Goal: Check status: Check status

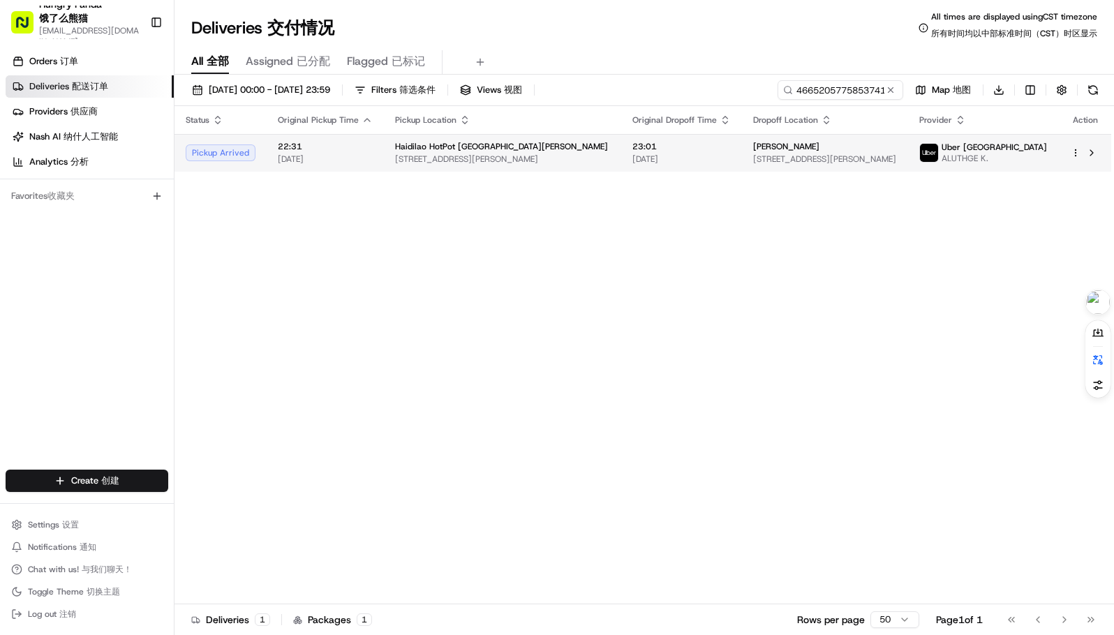
type input "466520577585374157894"
click at [621, 153] on td "23:01 15/08/2025" at bounding box center [681, 153] width 121 height 38
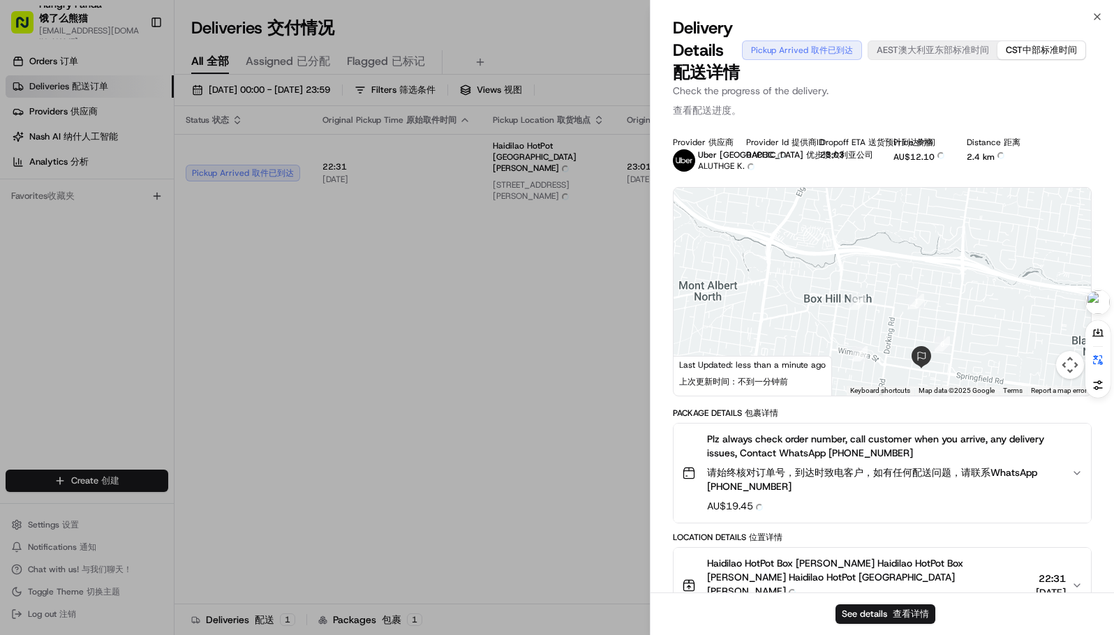
drag, startPoint x: 914, startPoint y: 247, endPoint x: 919, endPoint y: 193, distance: 54.6
click at [919, 193] on div at bounding box center [881, 292] width 417 height 208
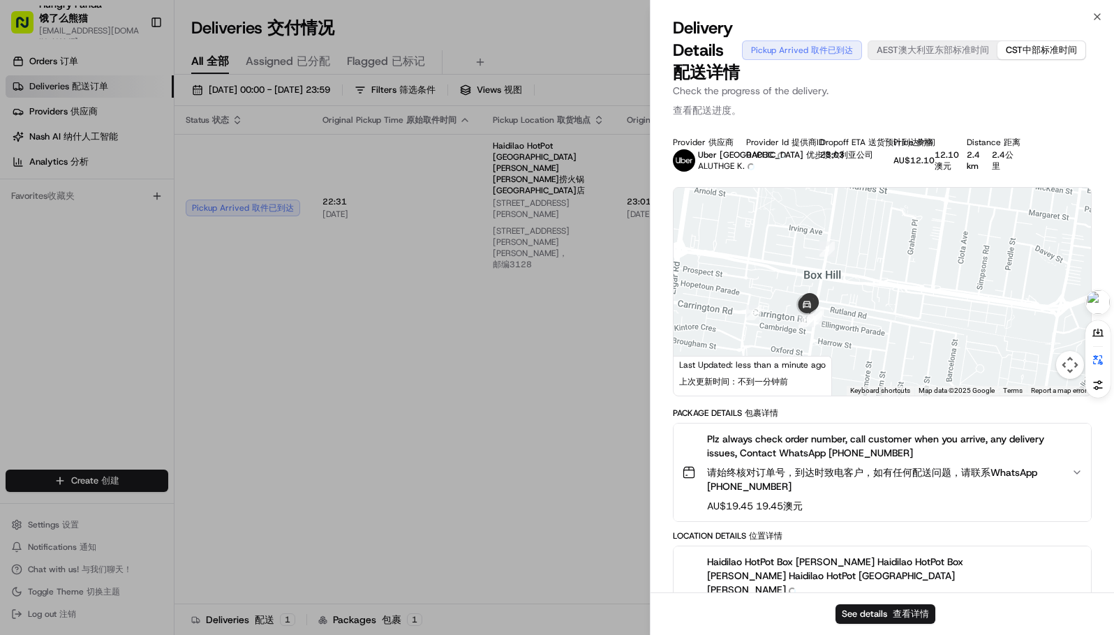
drag, startPoint x: 858, startPoint y: 281, endPoint x: 887, endPoint y: 362, distance: 85.9
click at [872, 253] on div at bounding box center [881, 292] width 417 height 208
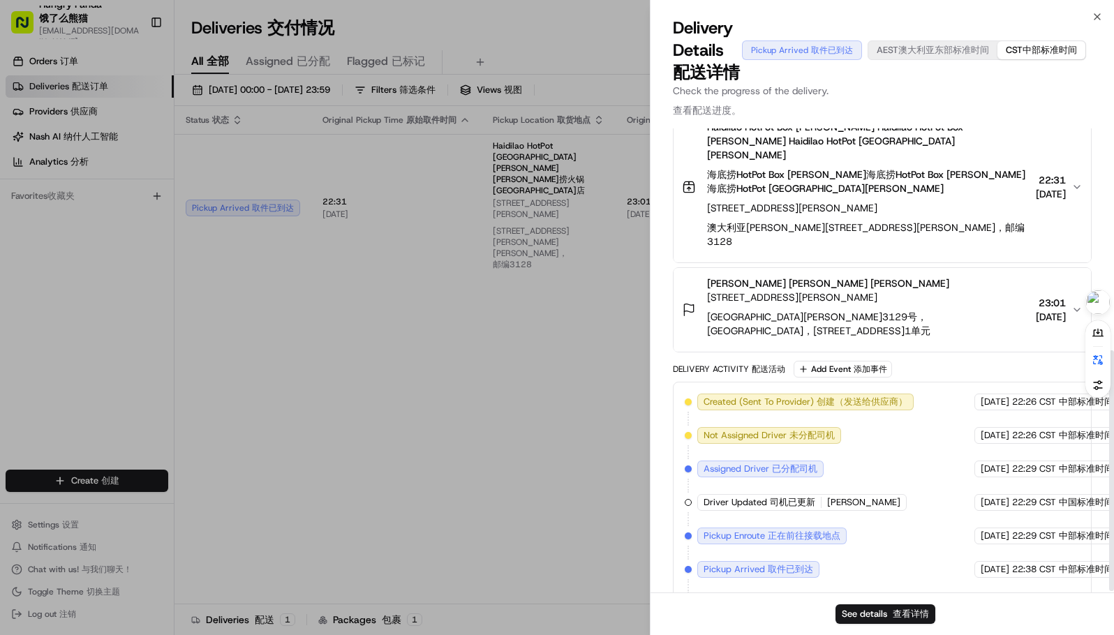
scroll to position [428, 0]
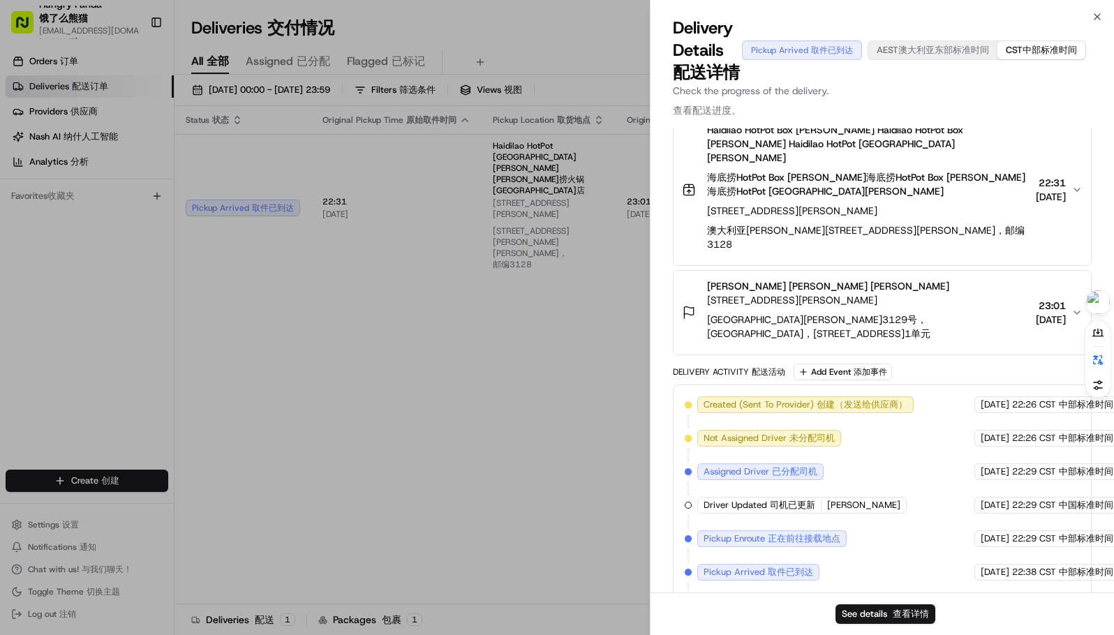
drag, startPoint x: 1021, startPoint y: 334, endPoint x: 1003, endPoint y: 384, distance: 52.5
click at [1021, 364] on div "Delivery Activity Delivery Activity 配送活动 Add Event Add Event 添加事件" at bounding box center [882, 372] width 419 height 17
click at [888, 614] on button "See details See details 查看详情" at bounding box center [885, 614] width 100 height 20
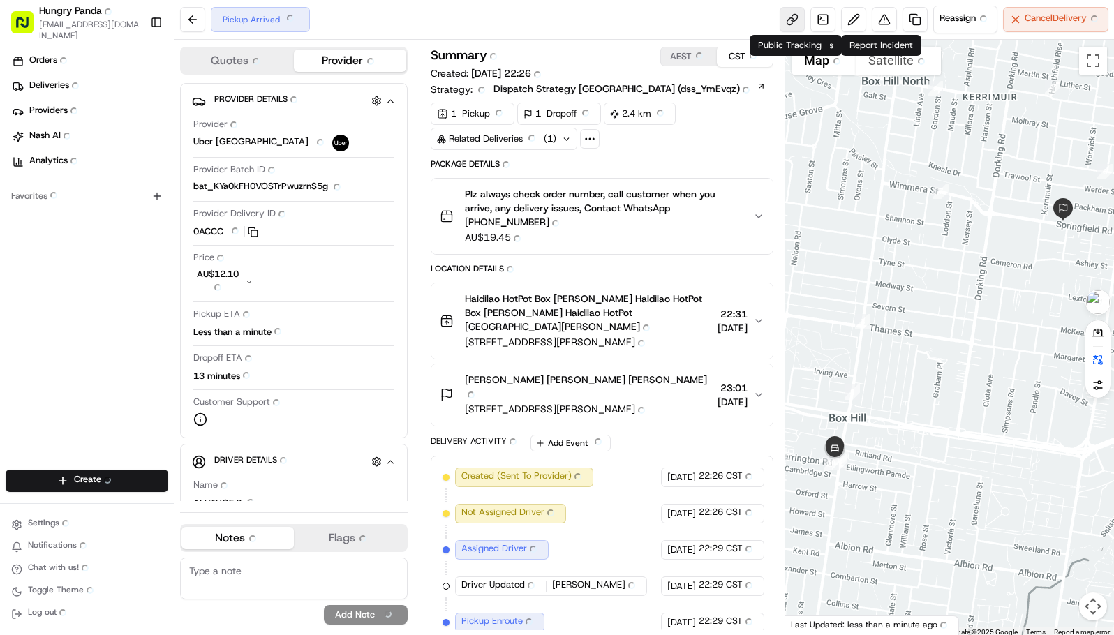
click at [791, 13] on link at bounding box center [791, 19] width 25 height 25
